Goal: Information Seeking & Learning: Learn about a topic

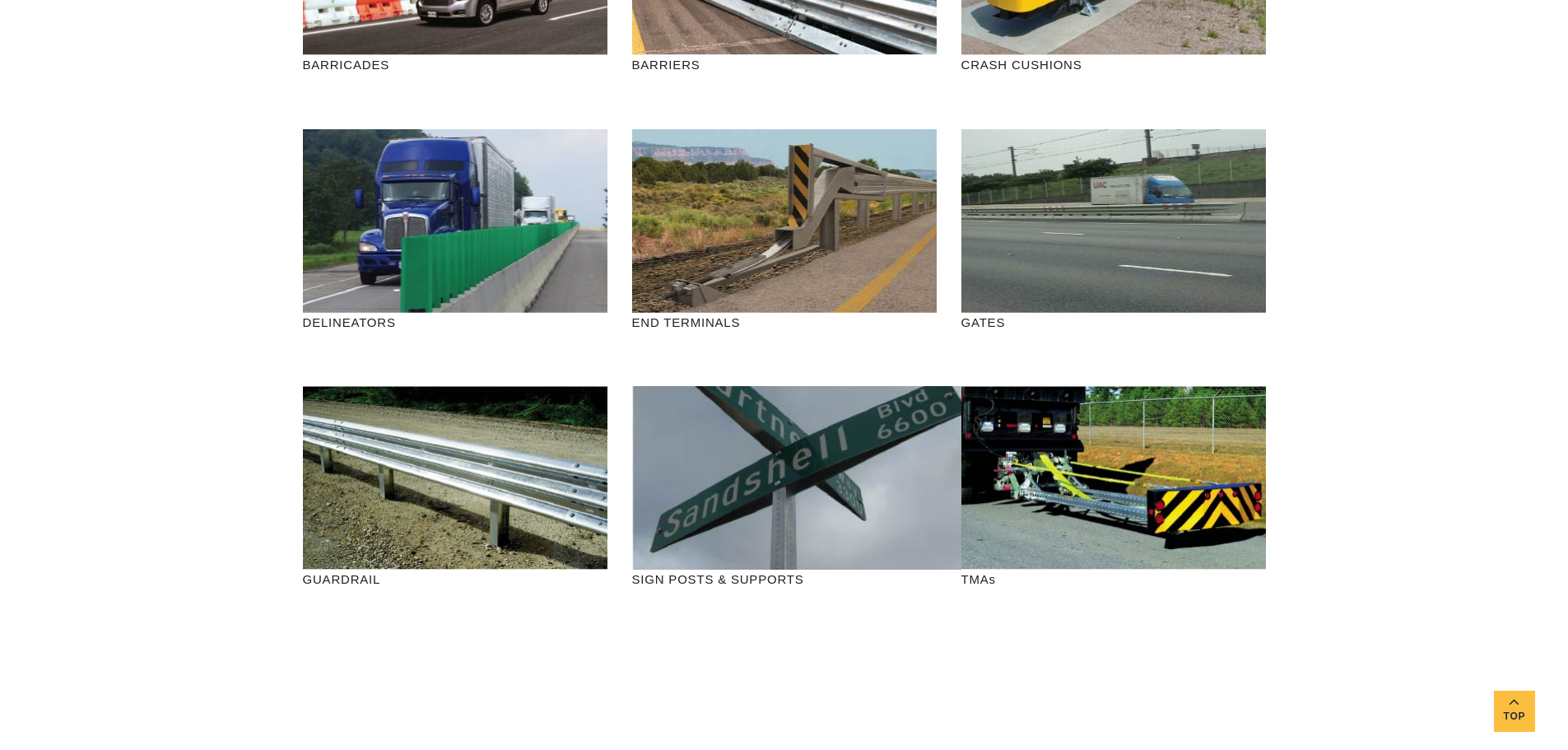
scroll to position [329, 0]
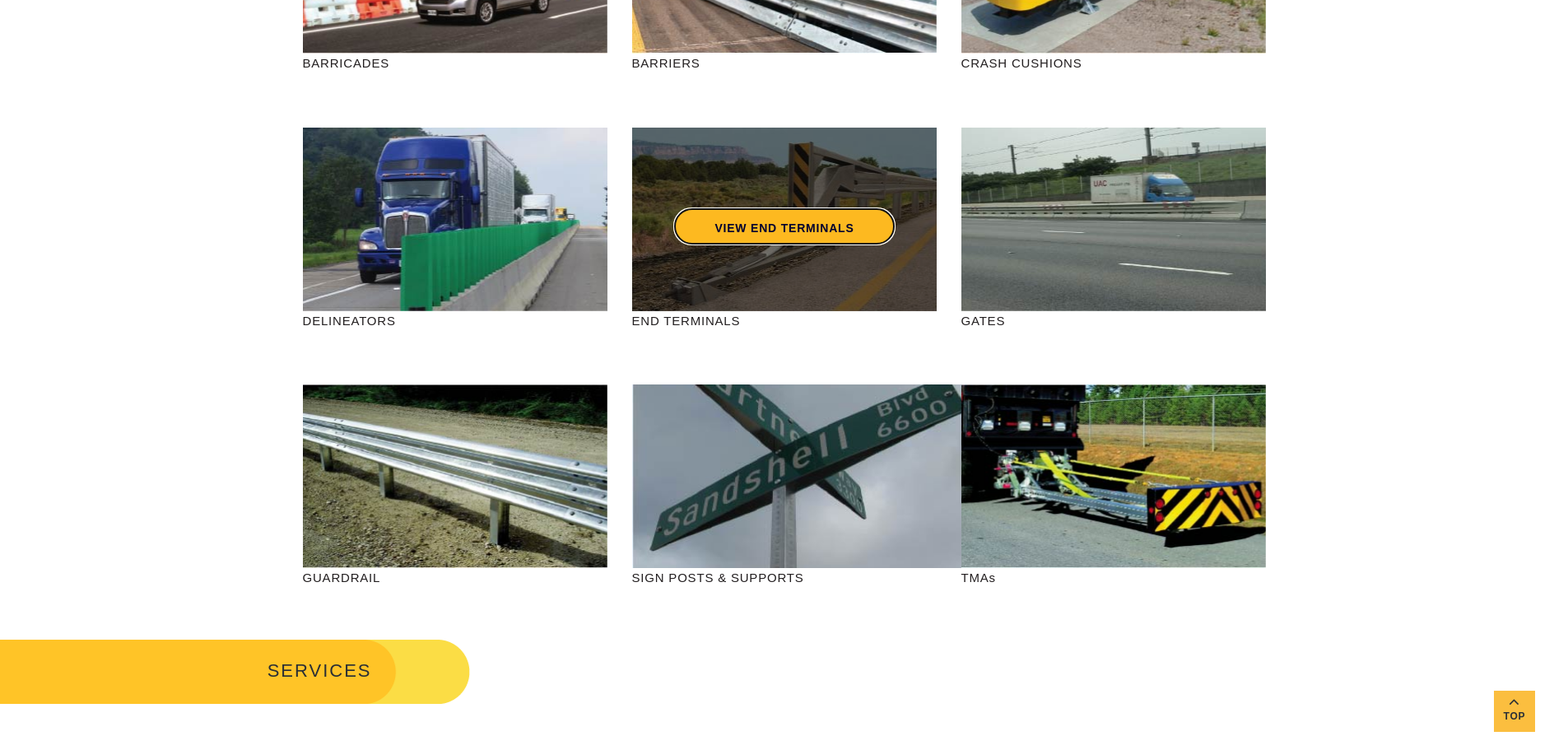
click at [799, 213] on link "VIEW END TERMINALS" at bounding box center [784, 227] width 221 height 38
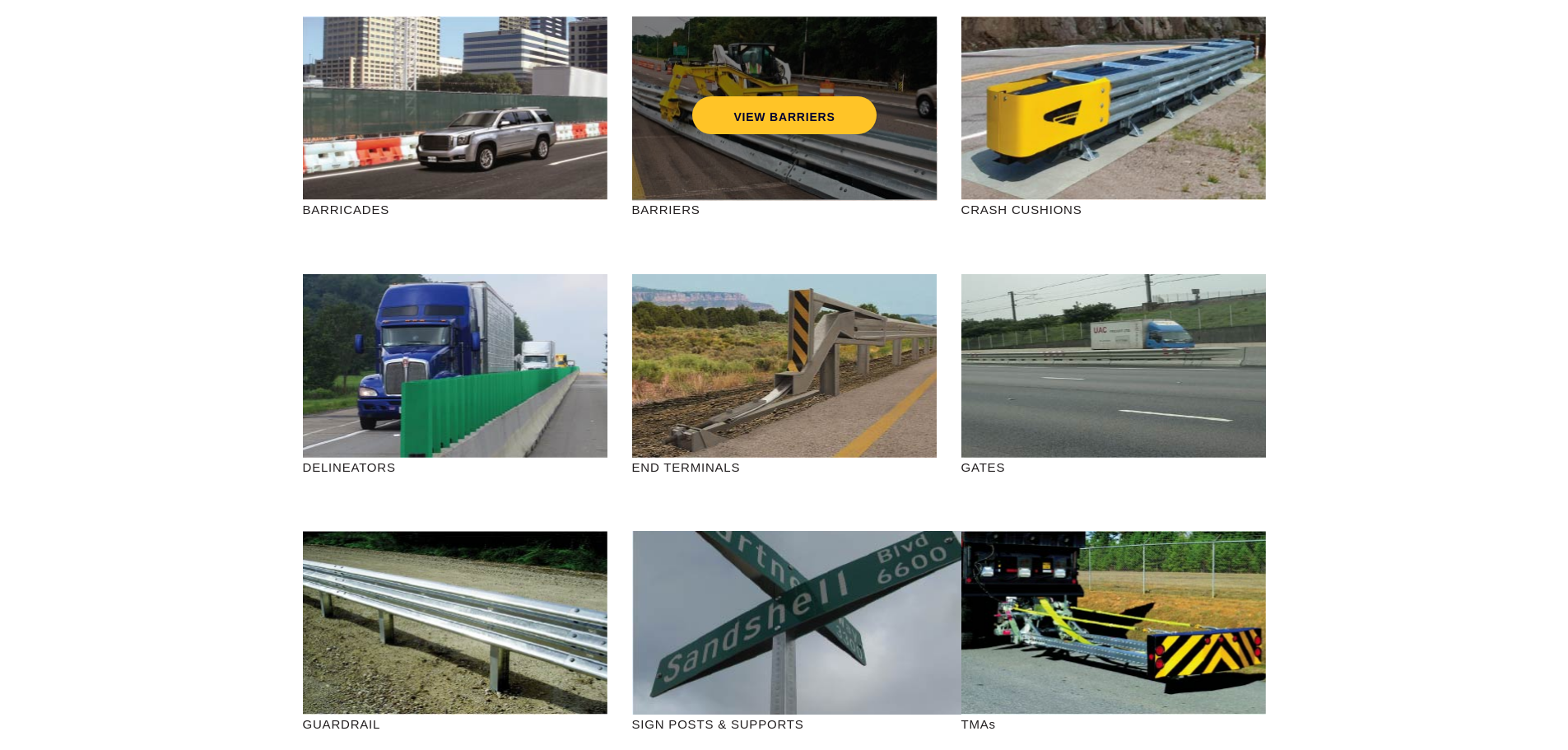
scroll to position [83, 0]
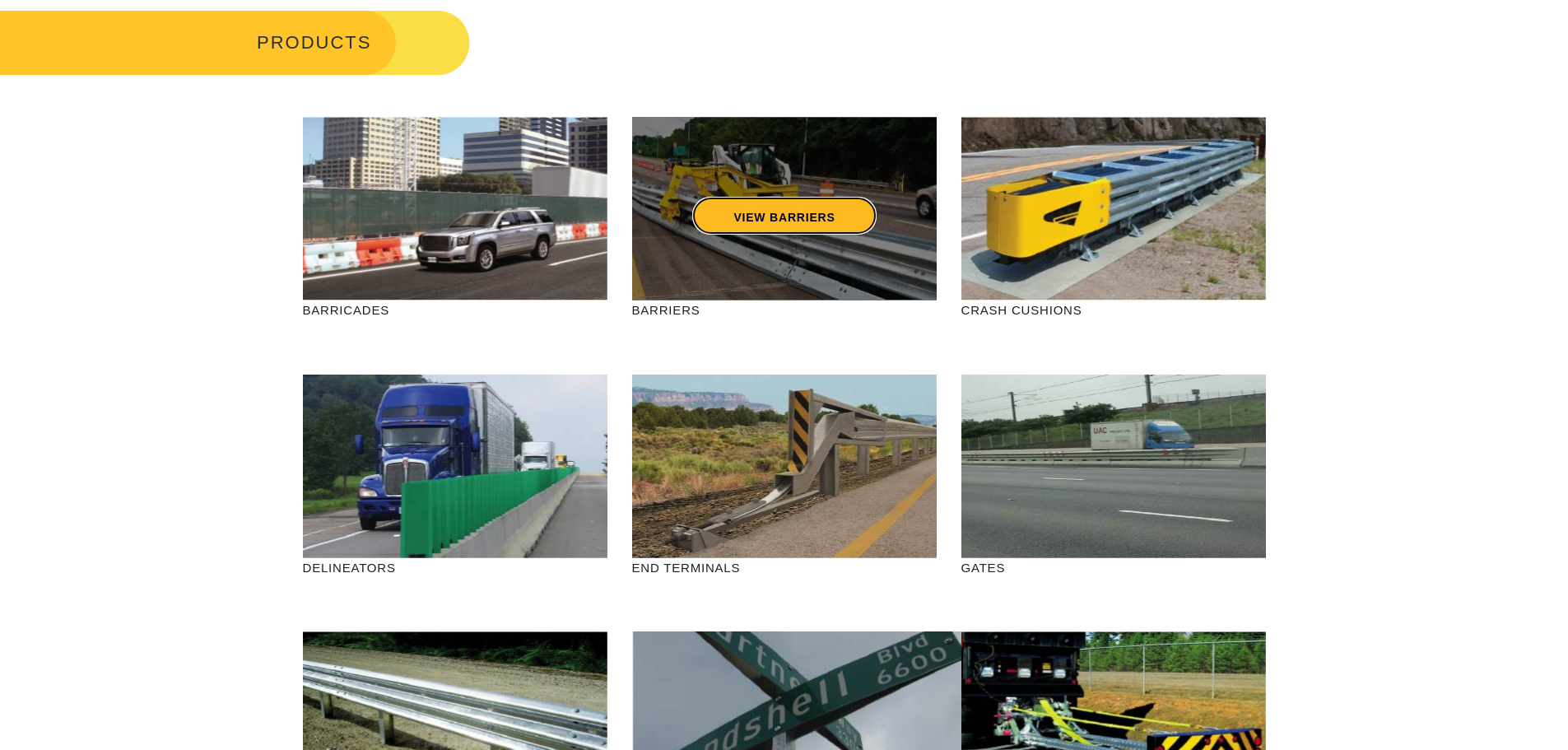
click at [799, 213] on link "VIEW BARRIERS" at bounding box center [784, 216] width 183 height 38
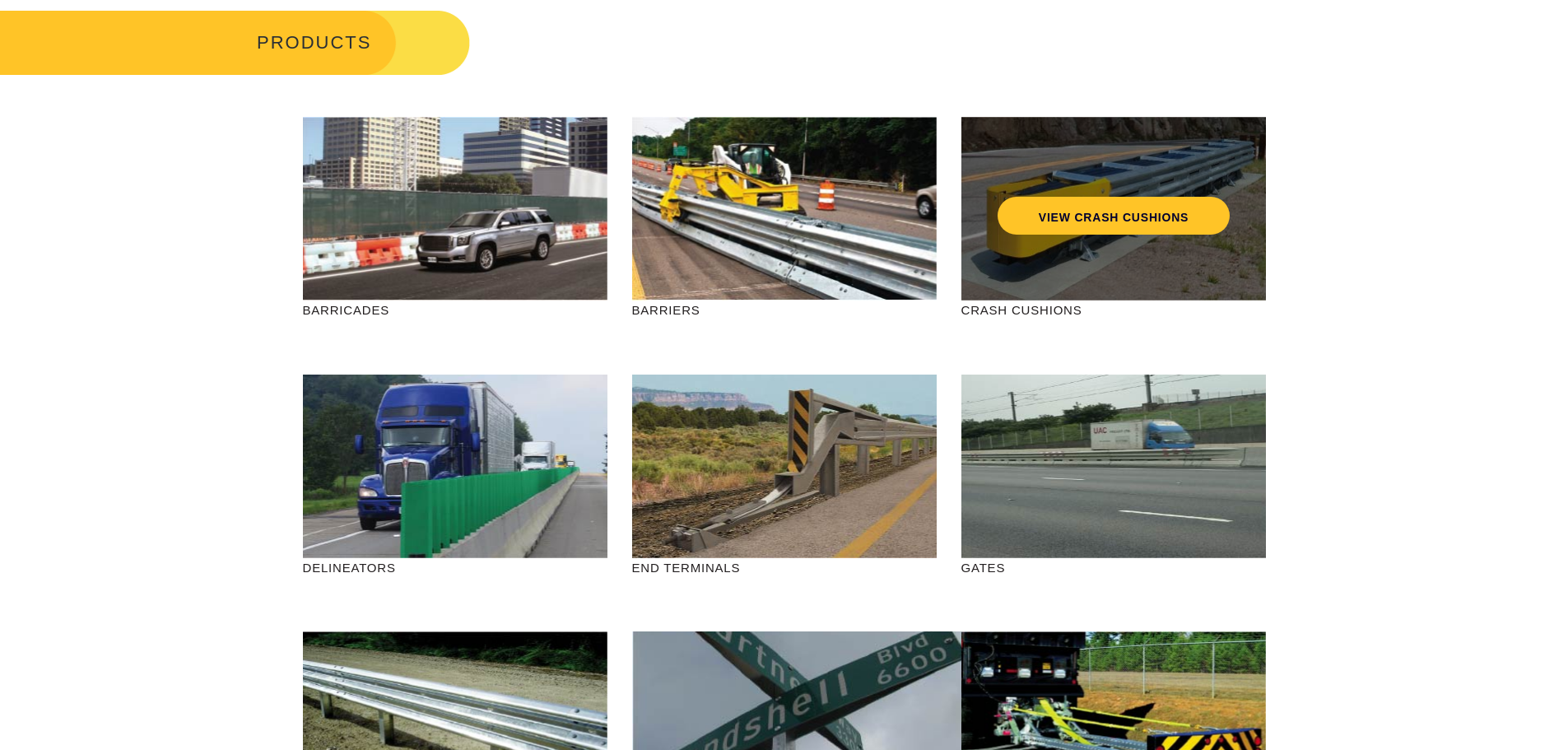
click at [1079, 297] on div "VIEW CRASH CUSHIONS" at bounding box center [1113, 209] width 305 height 183
click at [1078, 222] on link "VIEW CRASH CUSHIONS" at bounding box center [1113, 216] width 232 height 38
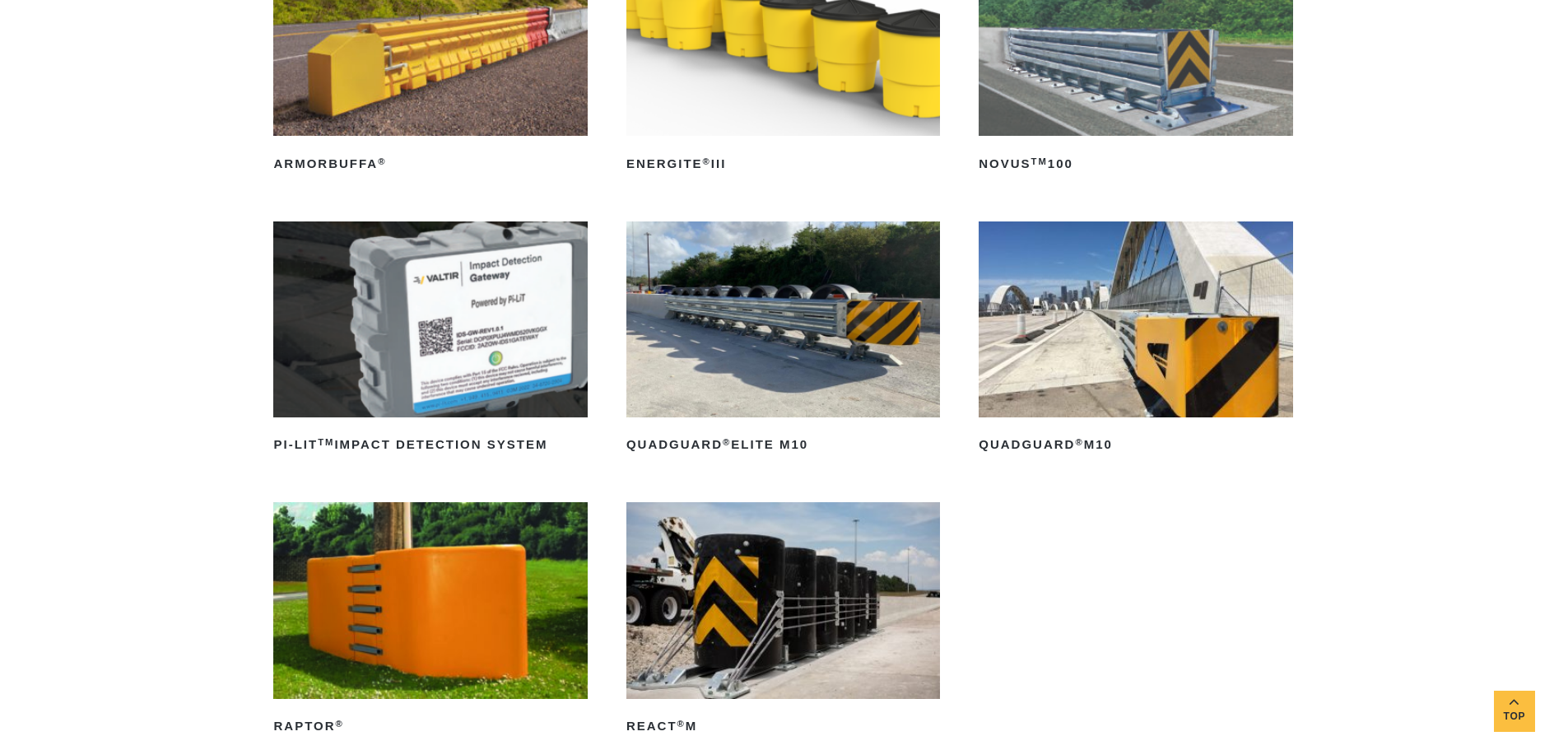
scroll to position [412, 0]
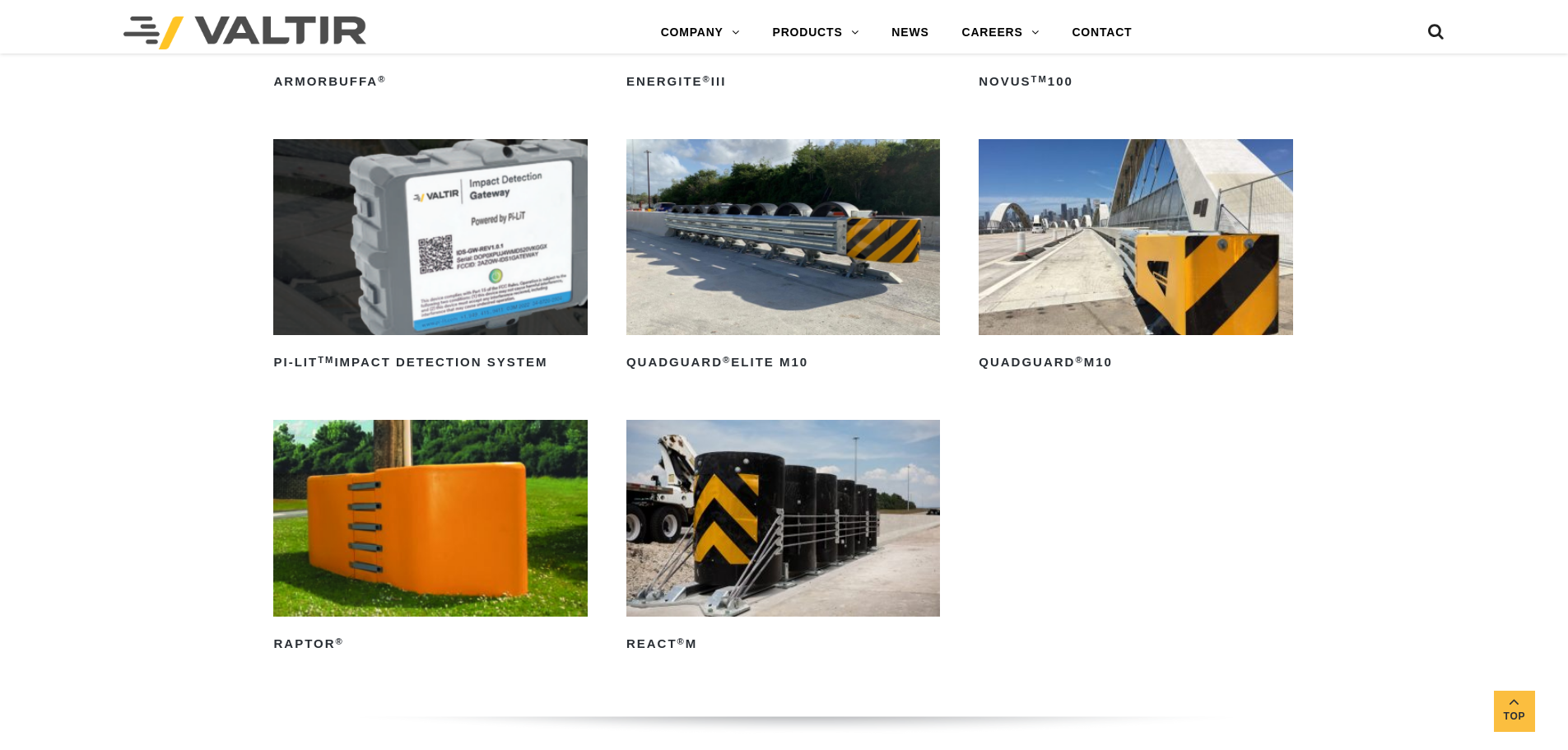
click at [474, 552] on img at bounding box center [430, 518] width 314 height 196
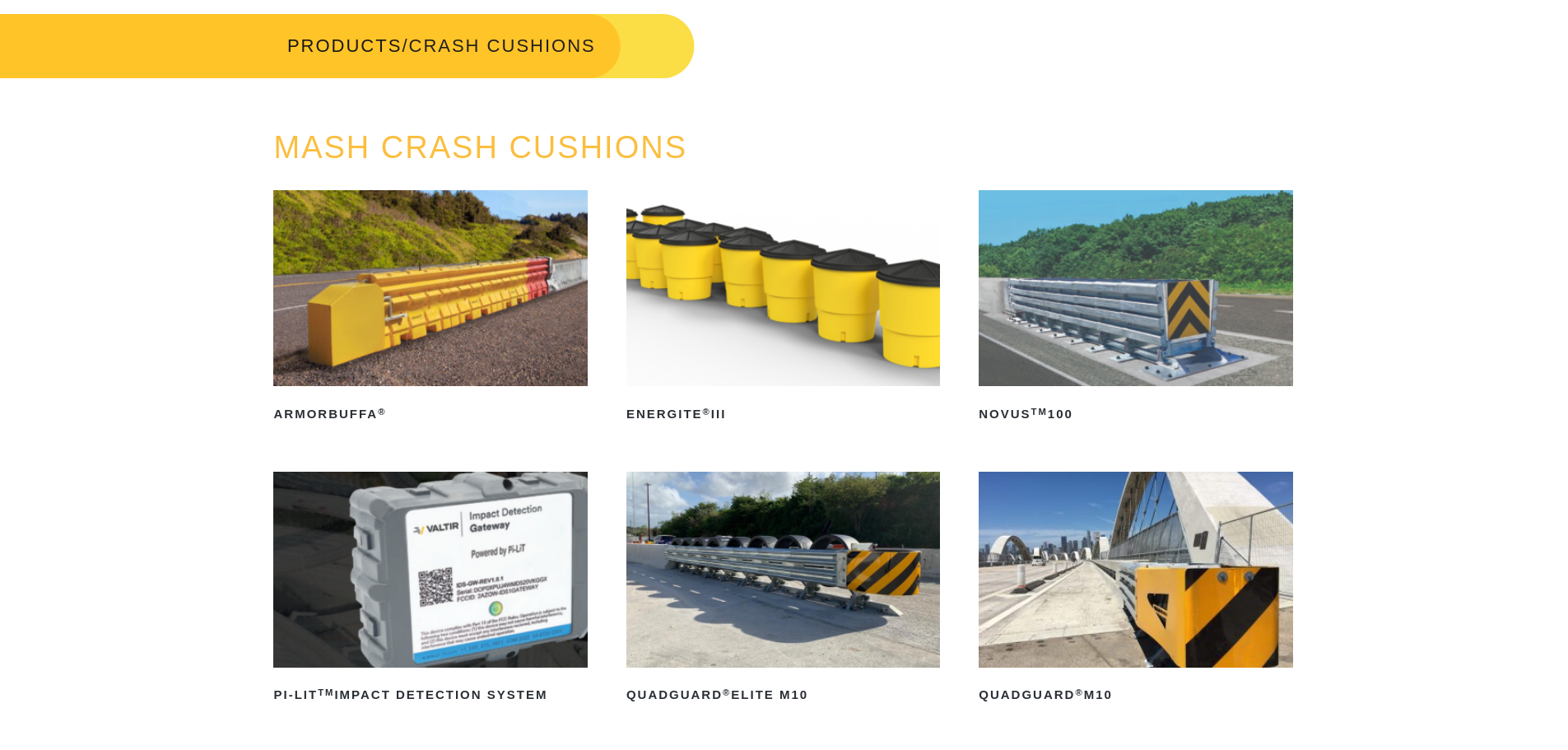
scroll to position [0, 0]
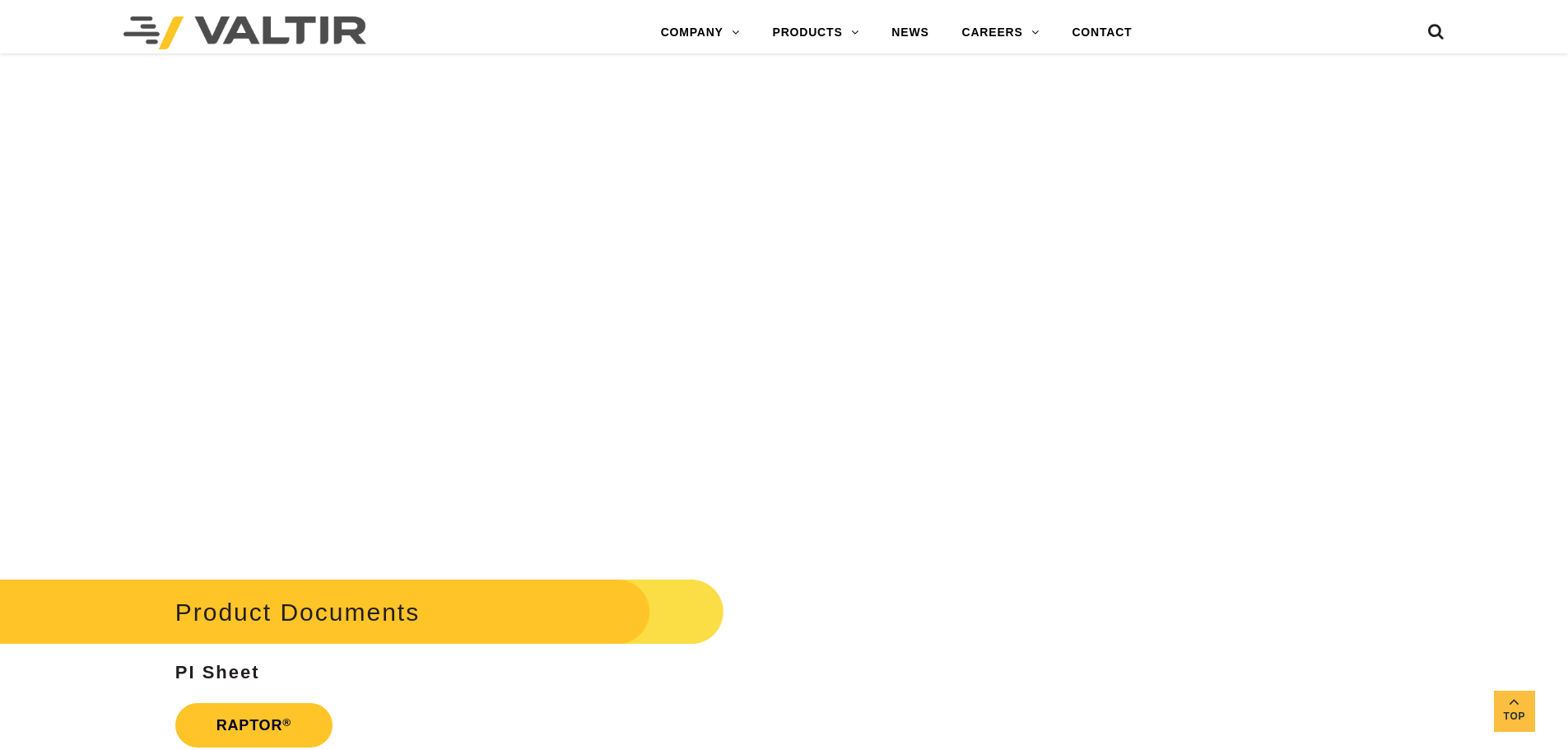
scroll to position [2635, 0]
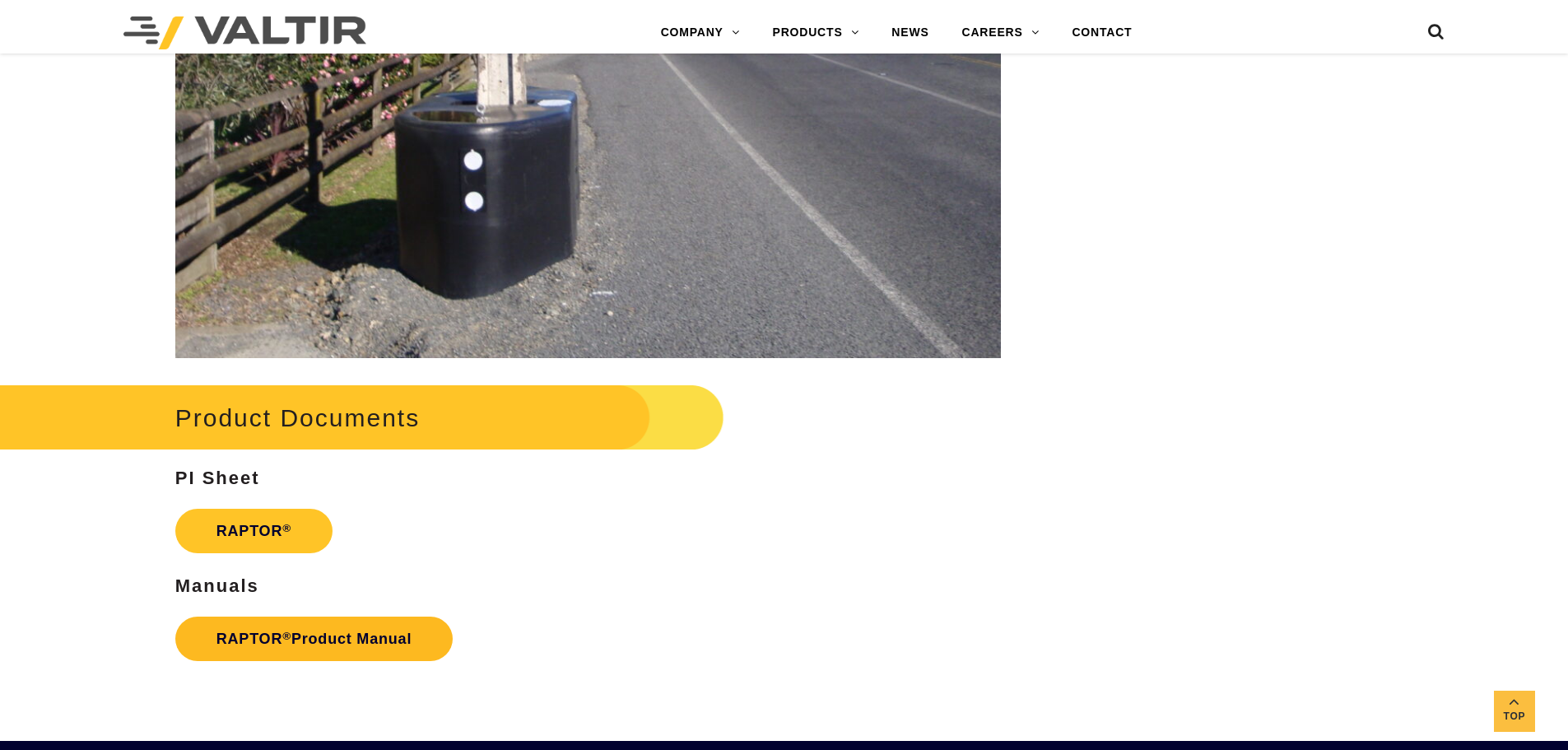
click at [421, 639] on link "RAPTOR ® Product Manual" at bounding box center [314, 638] width 277 height 44
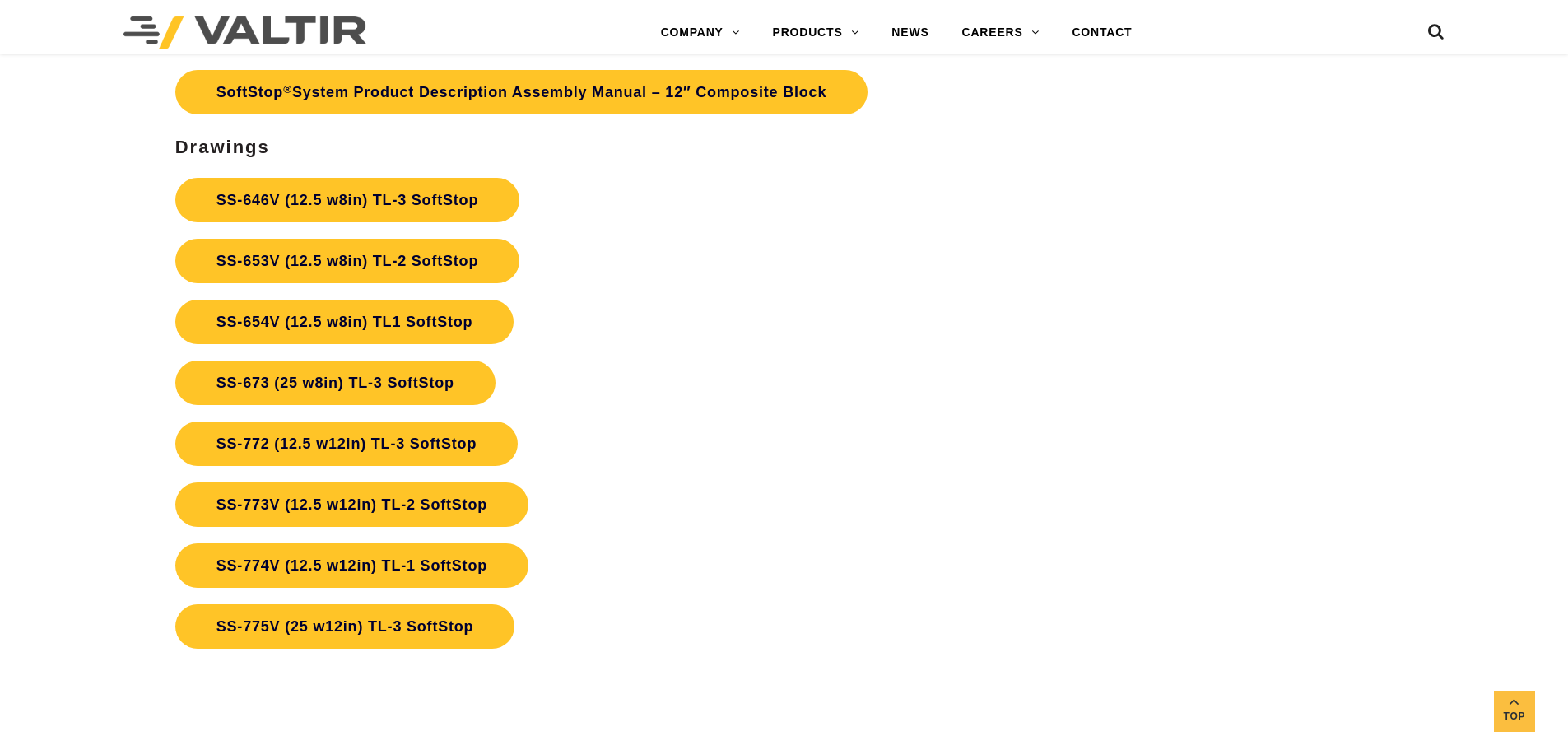
scroll to position [6176, 0]
